Goal: Task Accomplishment & Management: Manage account settings

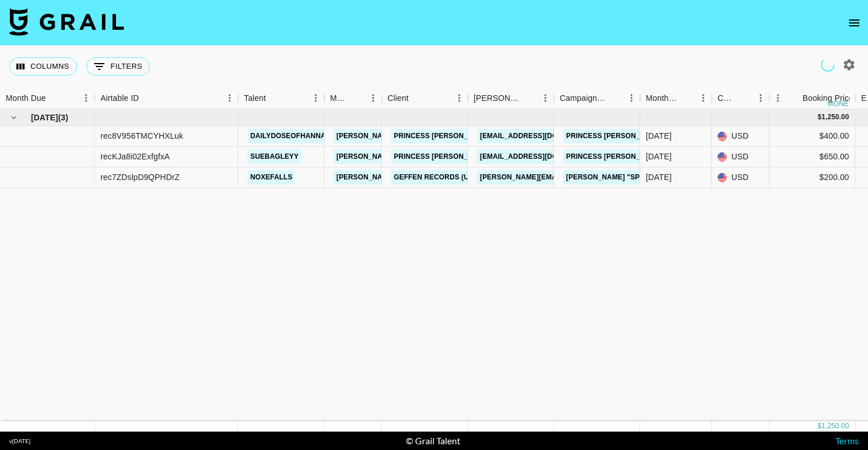
click at [856, 24] on icon "open drawer" at bounding box center [854, 23] width 14 height 14
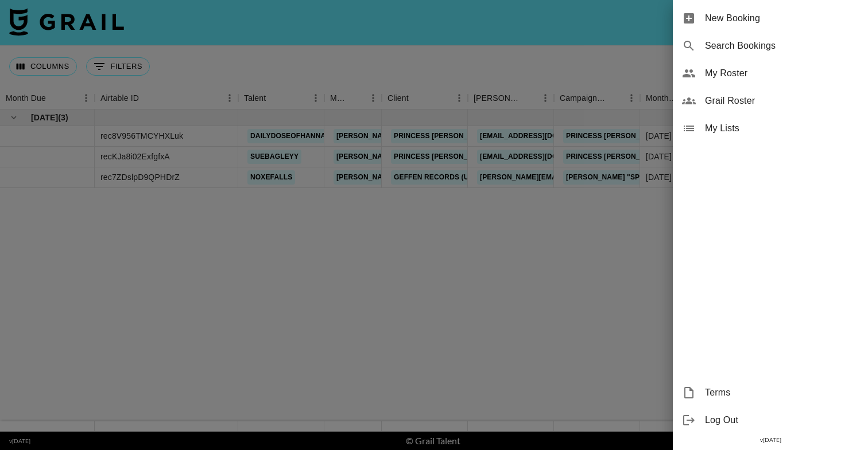
click at [759, 85] on div "My Roster" at bounding box center [770, 74] width 195 height 28
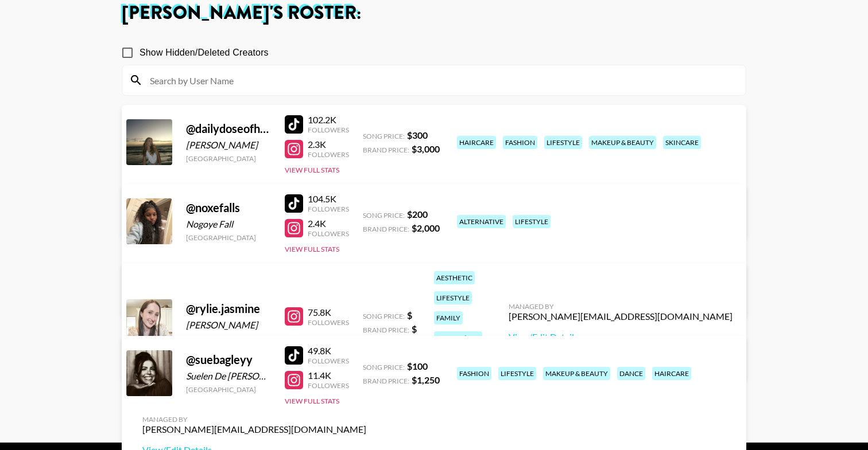
scroll to position [82, 0]
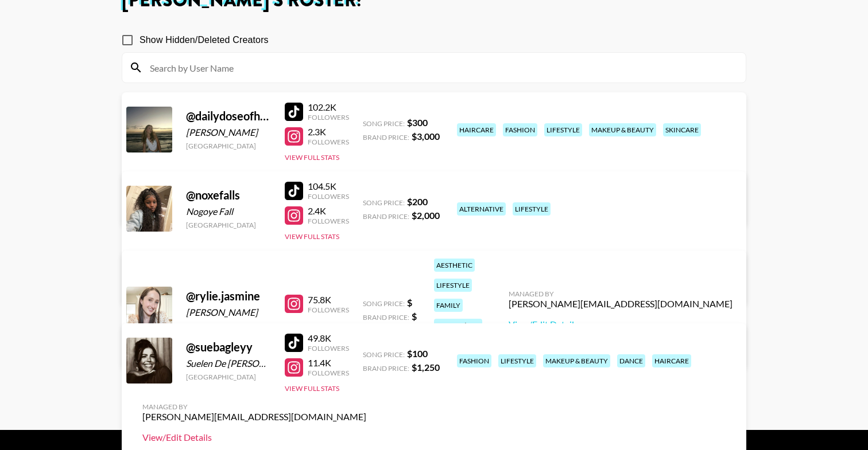
click at [366, 432] on link "View/Edit Details" at bounding box center [254, 437] width 224 height 11
click at [648, 319] on link "View/Edit Details" at bounding box center [620, 324] width 224 height 11
click at [366, 280] on link "View/Edit Details" at bounding box center [254, 285] width 224 height 11
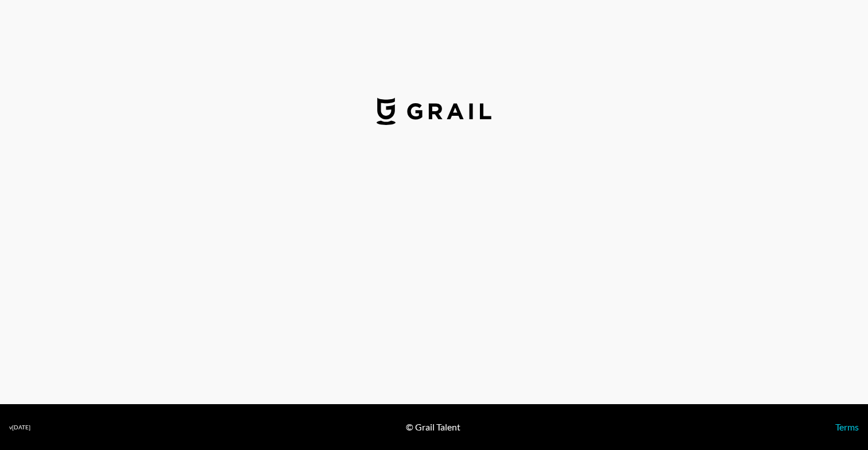
select select "USD"
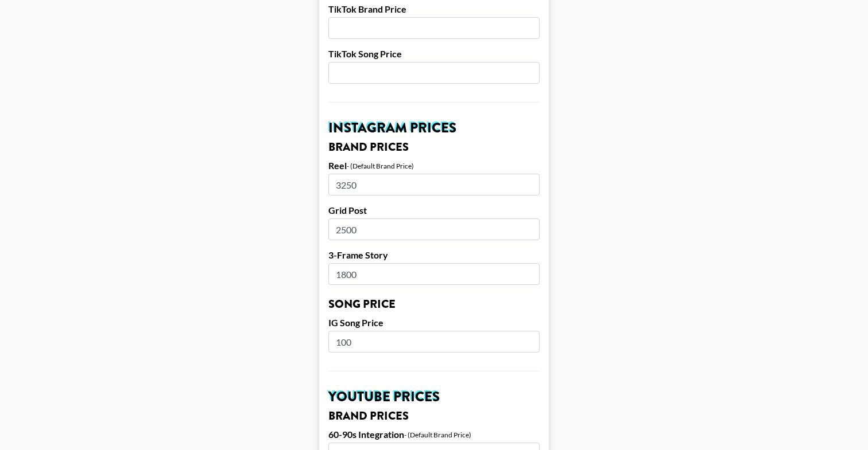
scroll to position [461, 0]
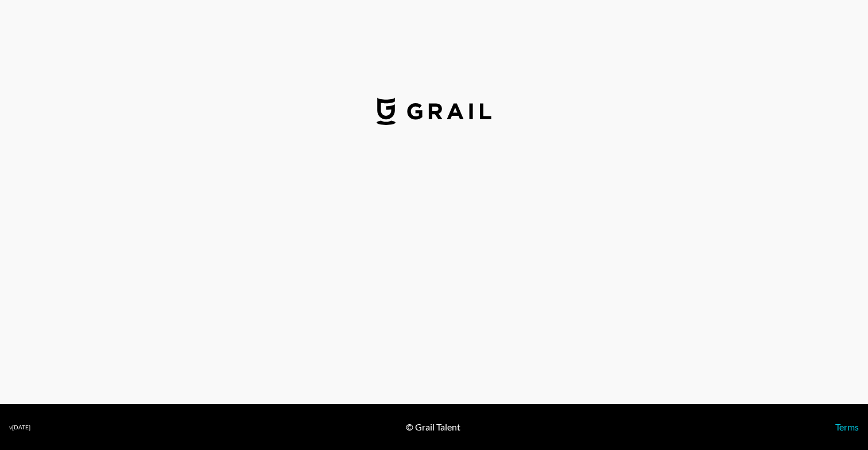
select select "USD"
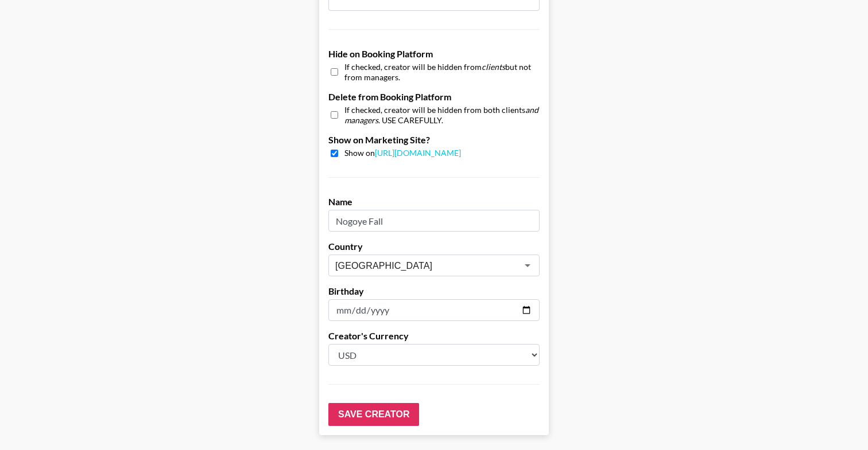
scroll to position [1079, 0]
